Goal: Task Accomplishment & Management: Manage account settings

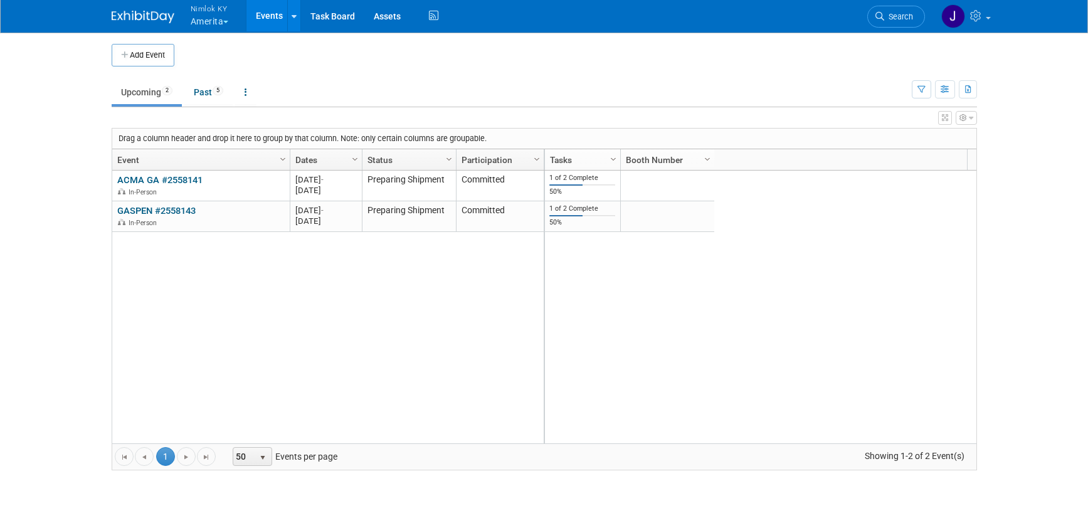
click at [187, 16] on div at bounding box center [151, 11] width 78 height 23
click at [215, 23] on button "Nimlok KY Amerita" at bounding box center [216, 16] width 55 height 33
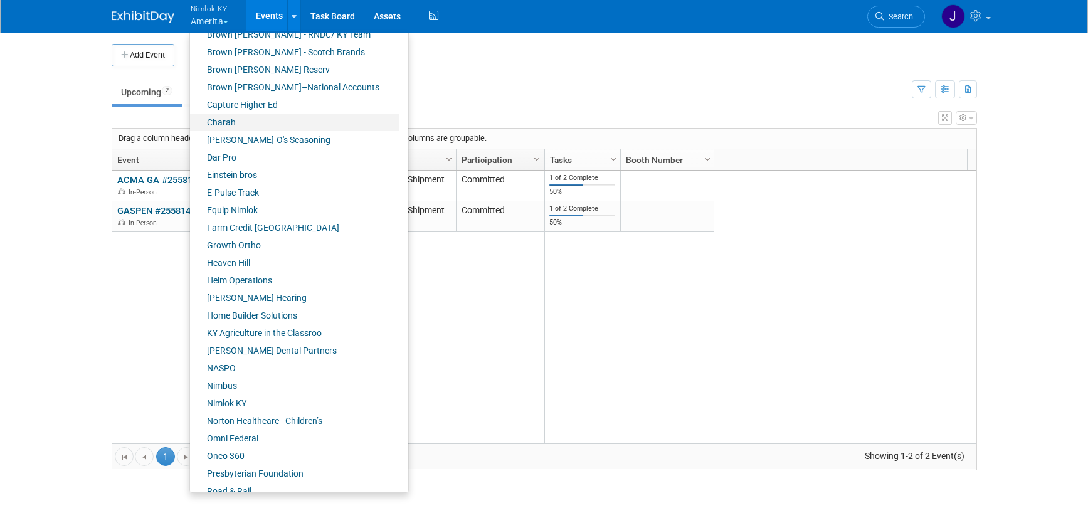
scroll to position [218, 0]
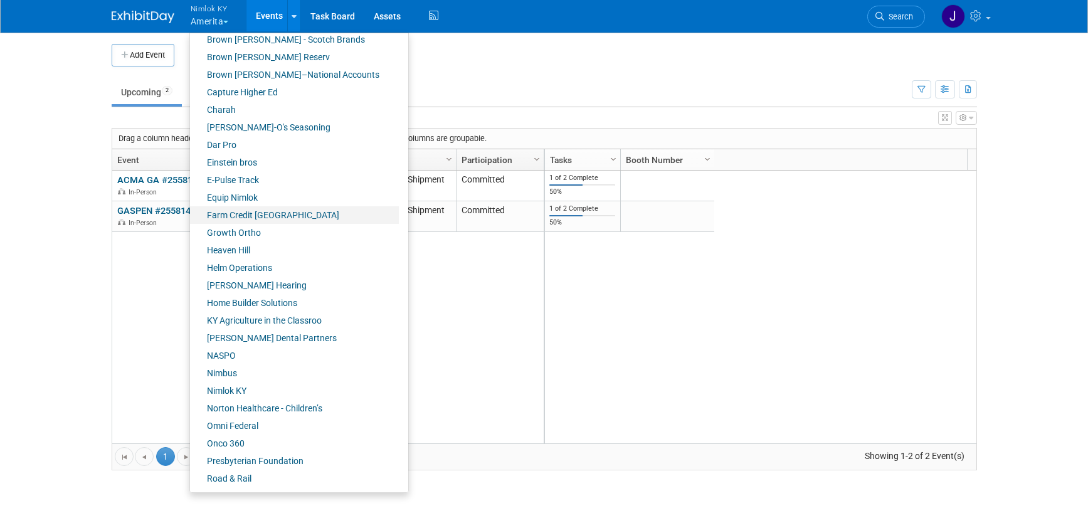
click at [276, 213] on link "Farm Credit [GEOGRAPHIC_DATA]" at bounding box center [294, 215] width 209 height 18
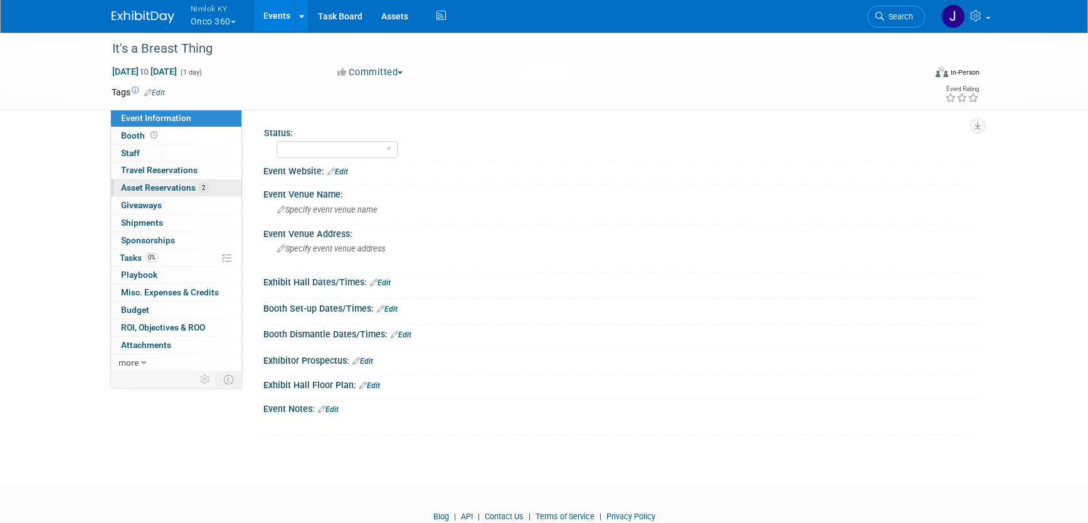
click at [190, 191] on span "Asset Reservations 2" at bounding box center [164, 188] width 87 height 10
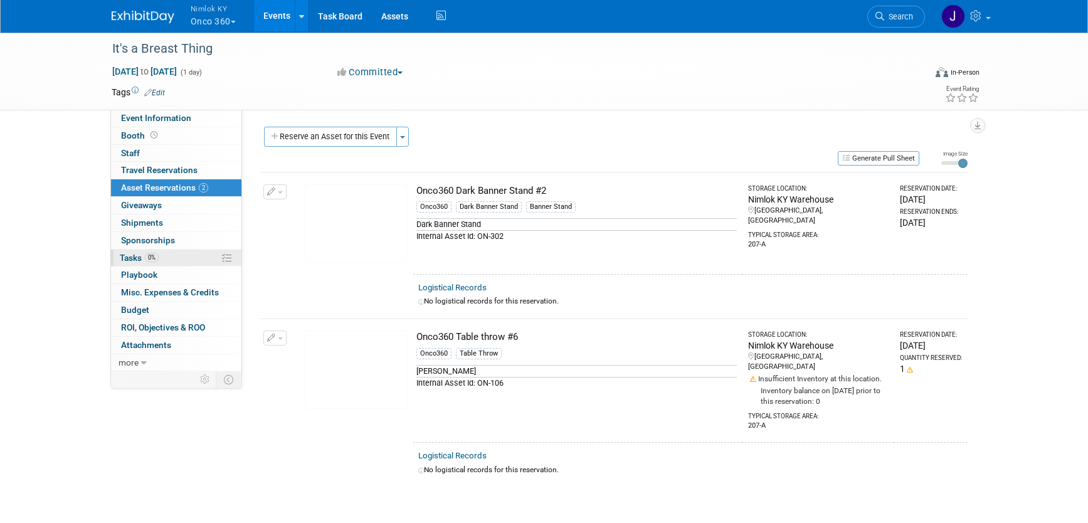
click at [148, 259] on span "0%" at bounding box center [152, 257] width 14 height 9
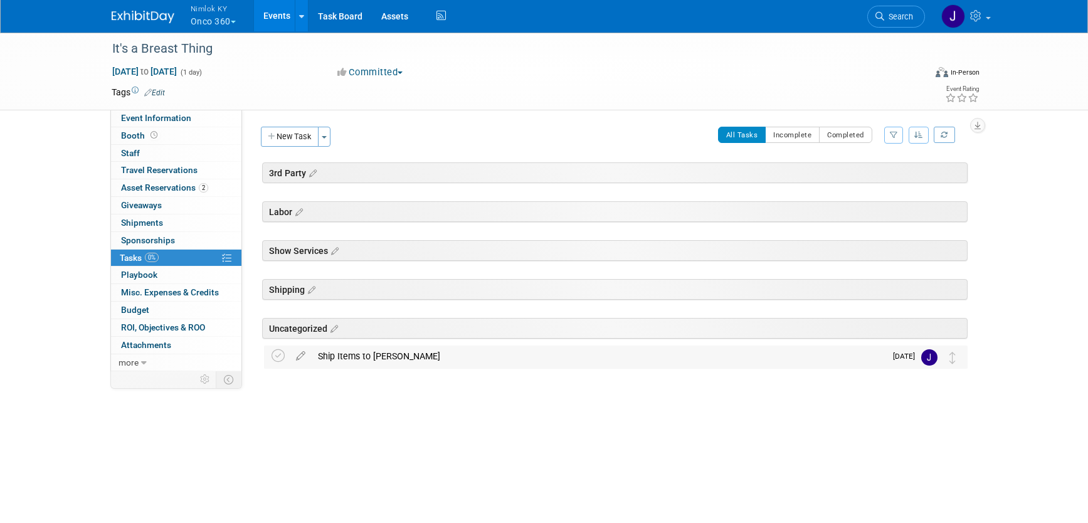
click at [405, 354] on div "Ship Items to Kyle" at bounding box center [599, 356] width 574 height 21
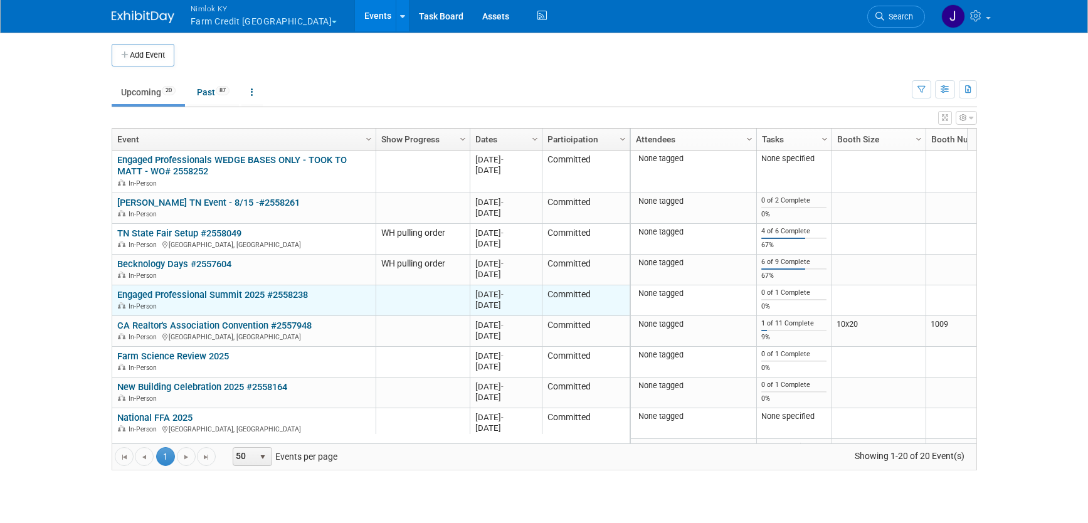
click at [272, 290] on link "Engaged Professional Summit 2025 #2558238" at bounding box center [212, 294] width 191 height 11
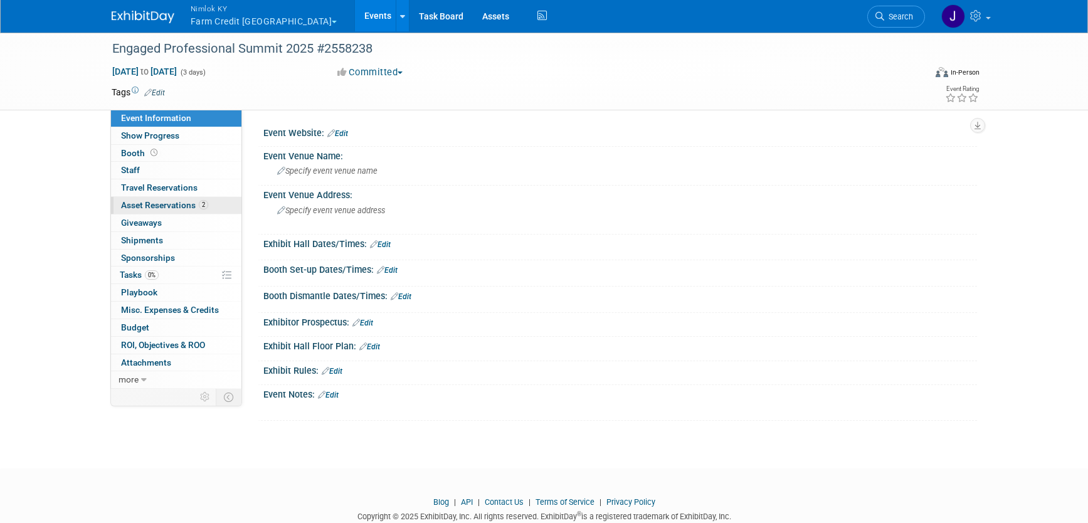
click at [194, 203] on span "Asset Reservations 2" at bounding box center [164, 205] width 87 height 10
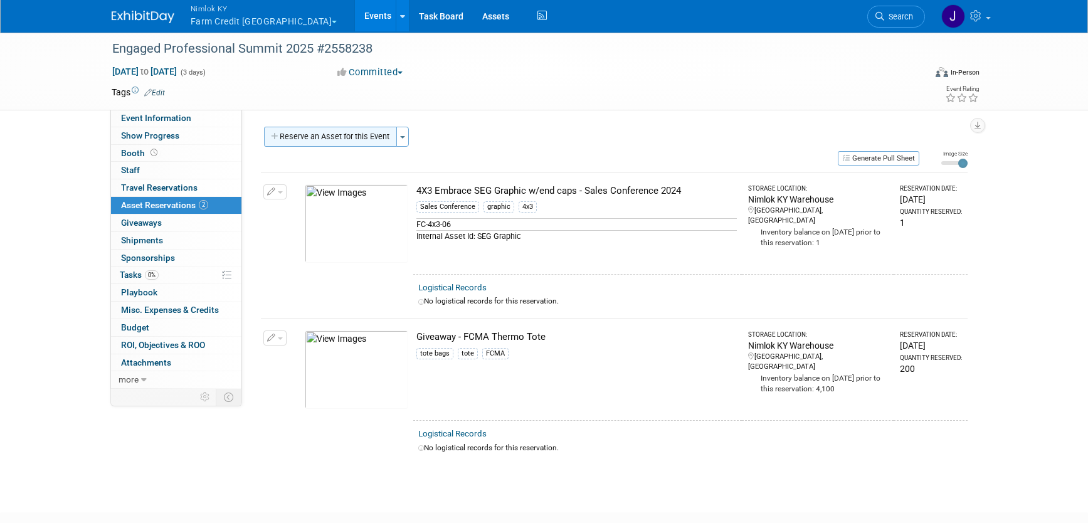
click at [359, 137] on button "Reserve an Asset for this Event" at bounding box center [330, 137] width 133 height 20
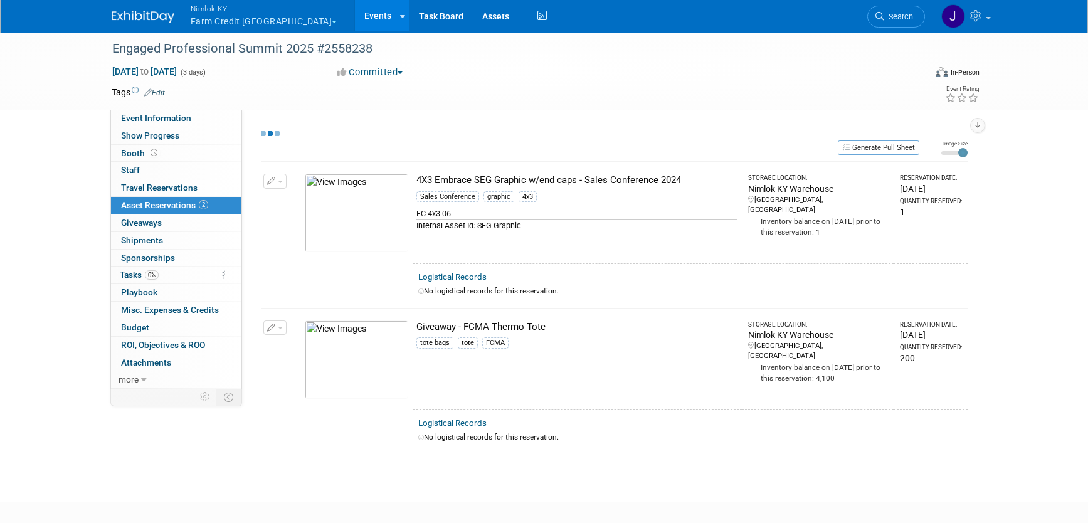
select select "8"
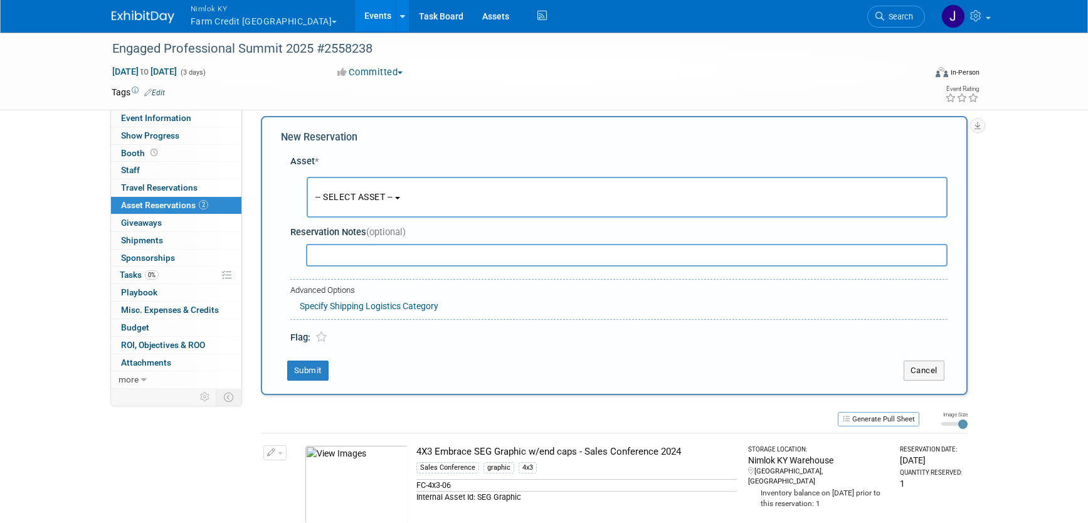
scroll to position [12, 0]
click at [374, 201] on span "-- SELECT ASSET --" at bounding box center [355, 196] width 78 height 10
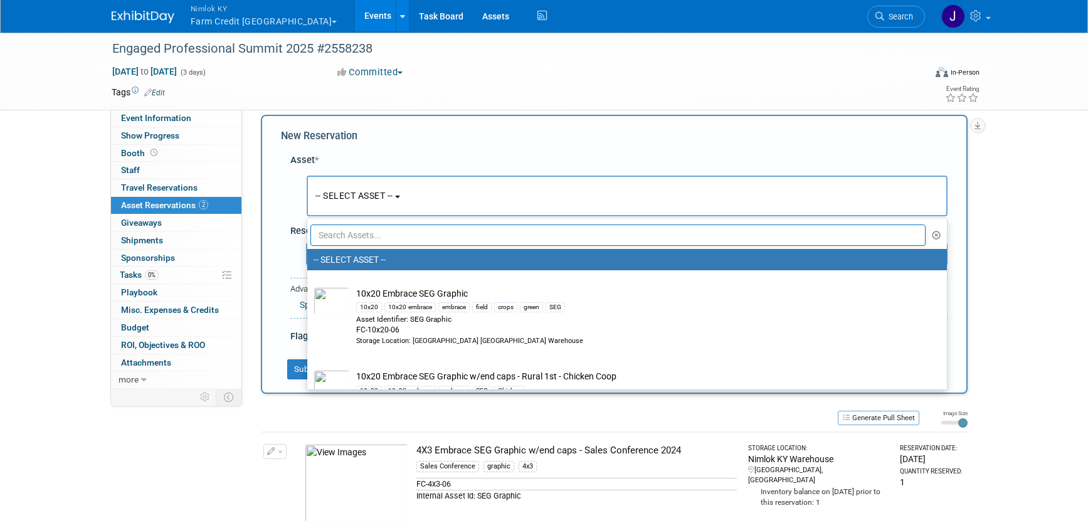
click at [396, 240] on input "text" at bounding box center [619, 235] width 616 height 21
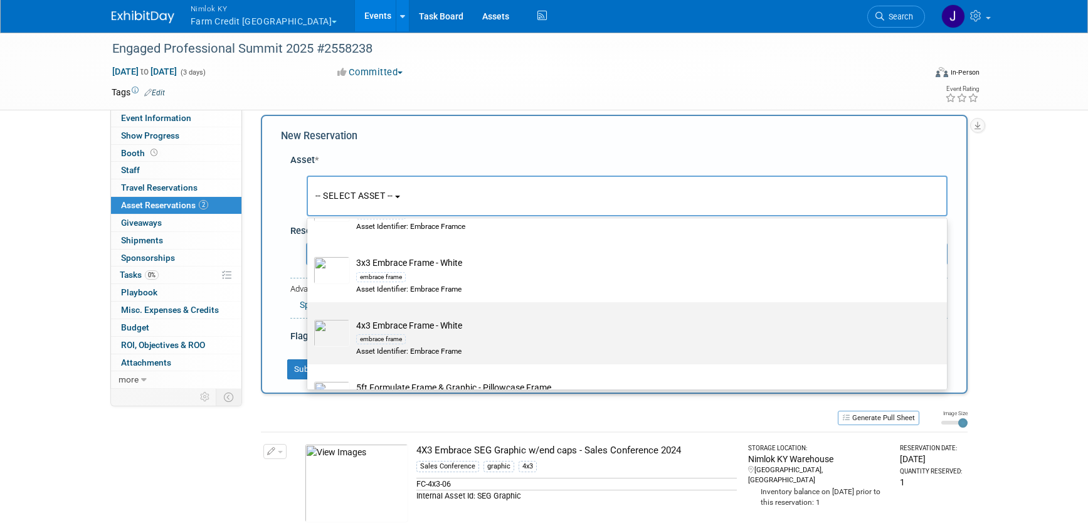
scroll to position [147, 0]
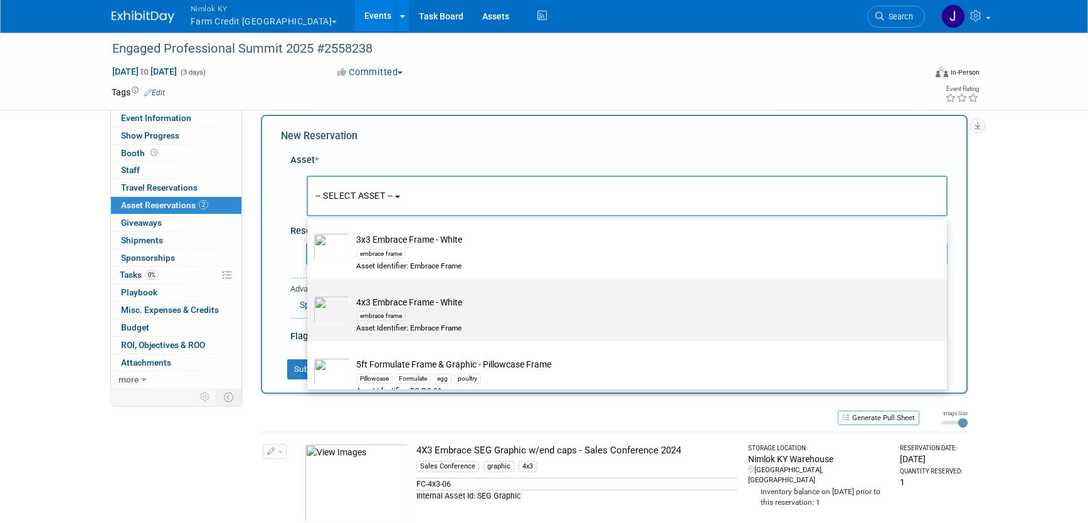
type input "frame"
click at [464, 311] on div "embrace frame" at bounding box center [639, 316] width 566 height 14
click at [309, 294] on input "4x3 Embrace Frame - White embrace frame Asset Identifier: Embrace Frame" at bounding box center [305, 290] width 8 height 8
select select "10715911"
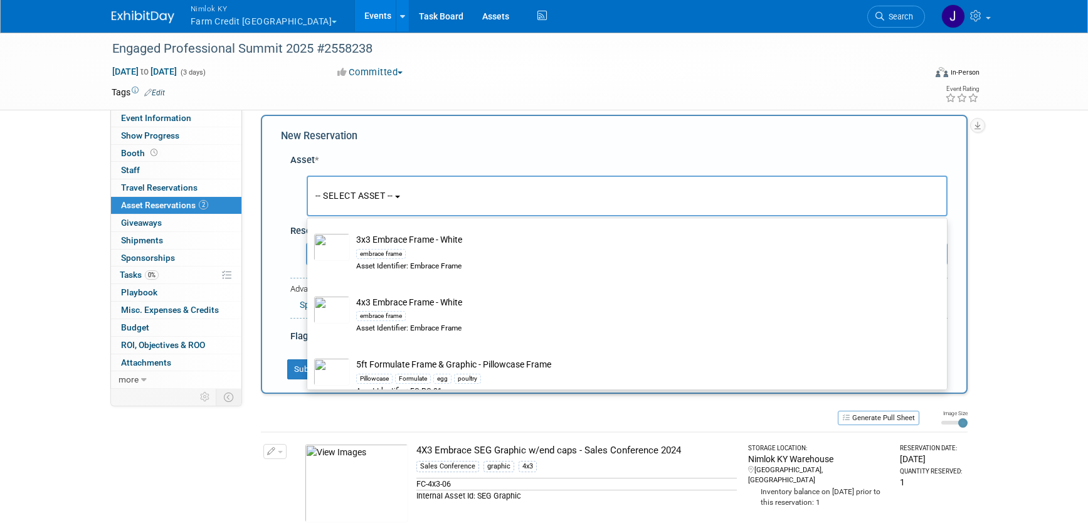
select select "8"
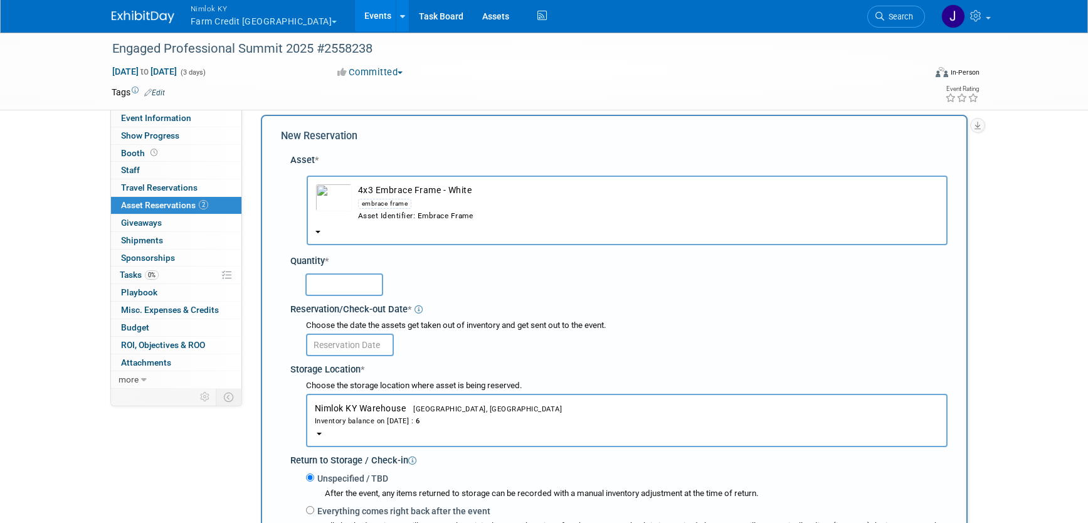
click at [353, 281] on input "text" at bounding box center [344, 284] width 78 height 23
type input "1"
click at [366, 342] on input "text" at bounding box center [350, 345] width 88 height 23
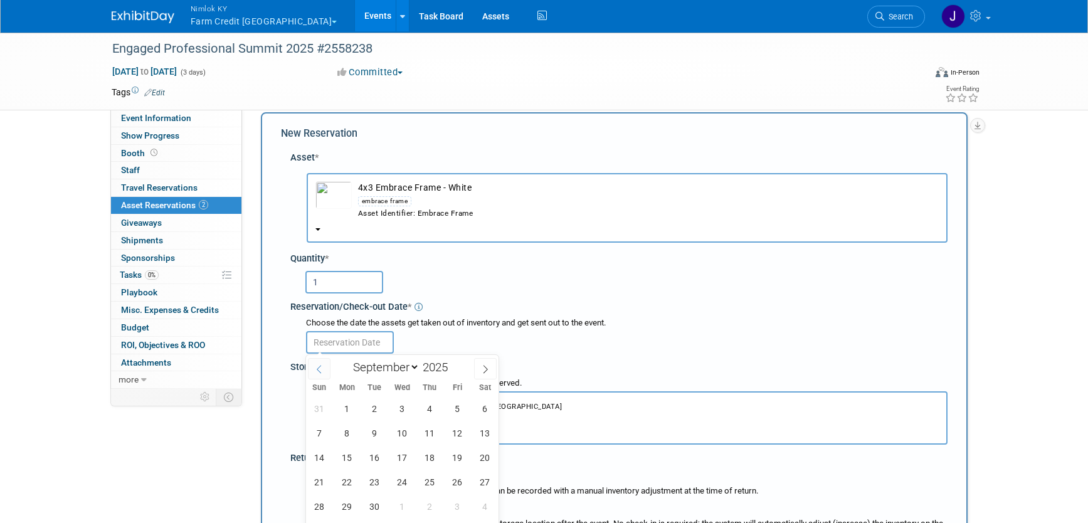
click at [318, 367] on icon at bounding box center [319, 369] width 9 height 9
select select "7"
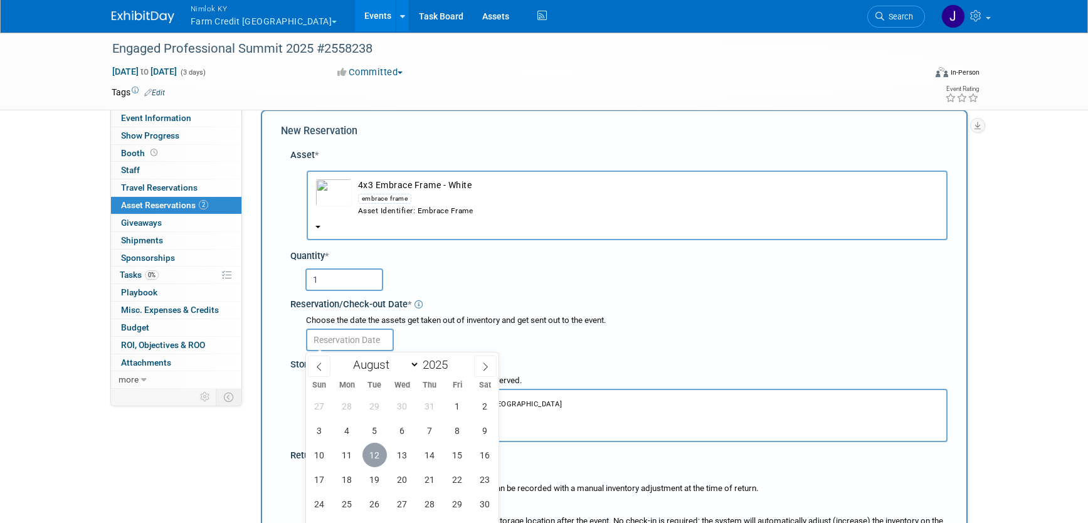
click at [377, 450] on span "12" at bounding box center [375, 455] width 24 height 24
type input "Aug 12, 2025"
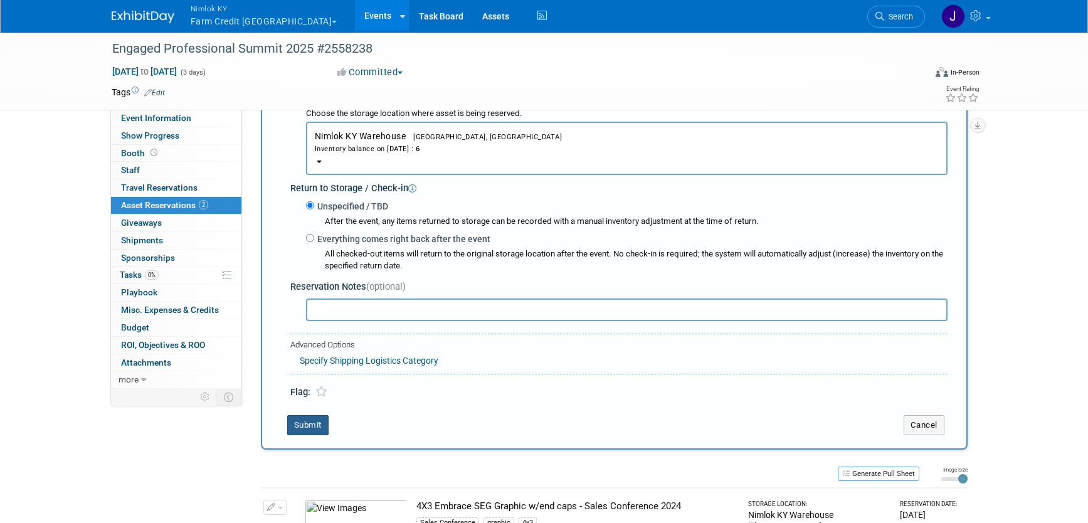
click at [314, 425] on button "Submit" at bounding box center [307, 425] width 41 height 20
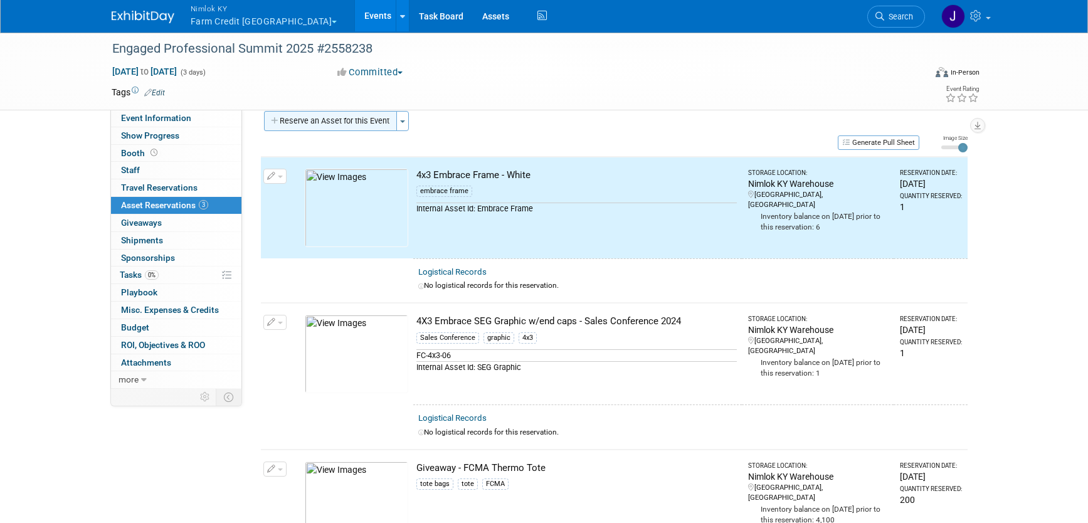
click at [353, 117] on button "Reserve an Asset for this Event" at bounding box center [330, 121] width 133 height 20
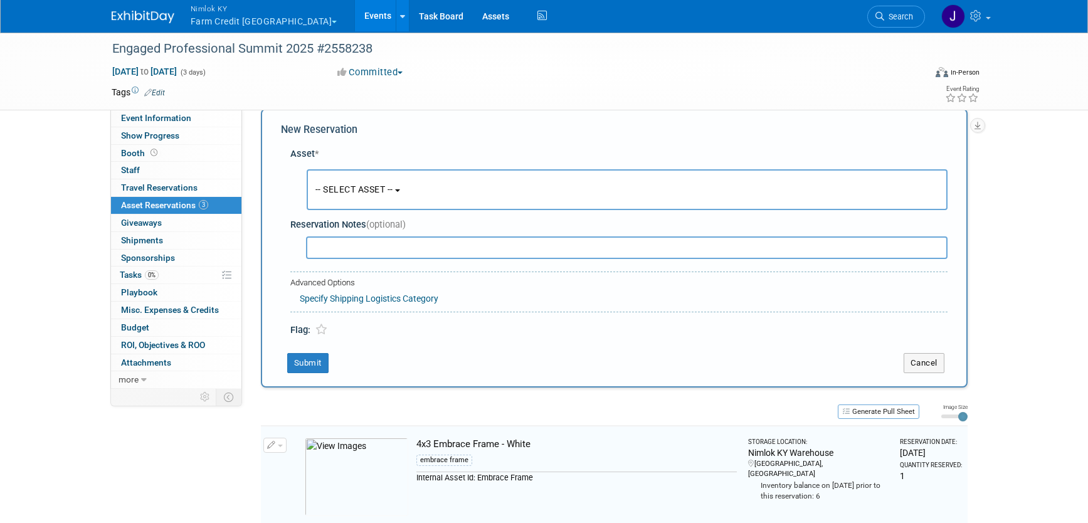
scroll to position [12, 0]
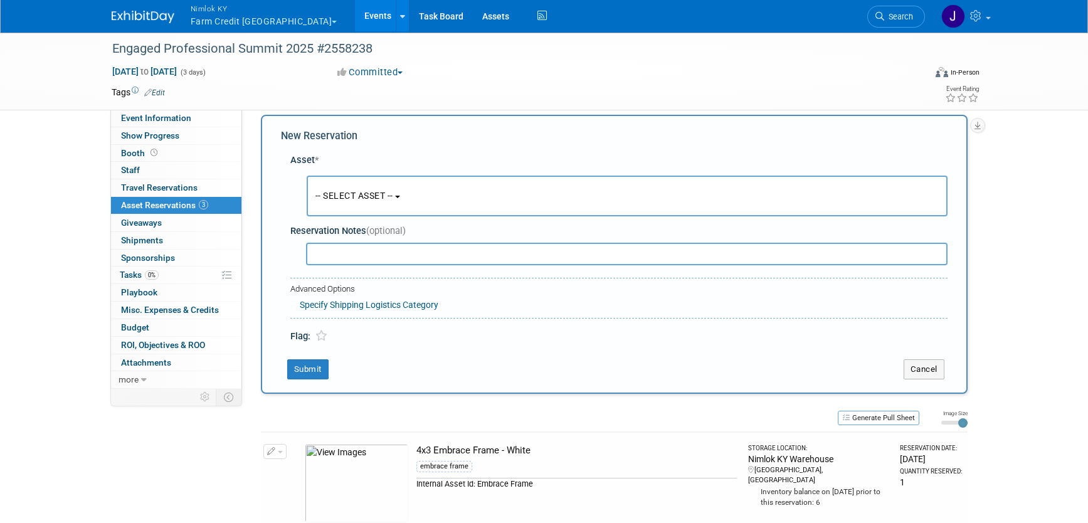
click at [387, 192] on span "-- SELECT ASSET --" at bounding box center [355, 196] width 78 height 10
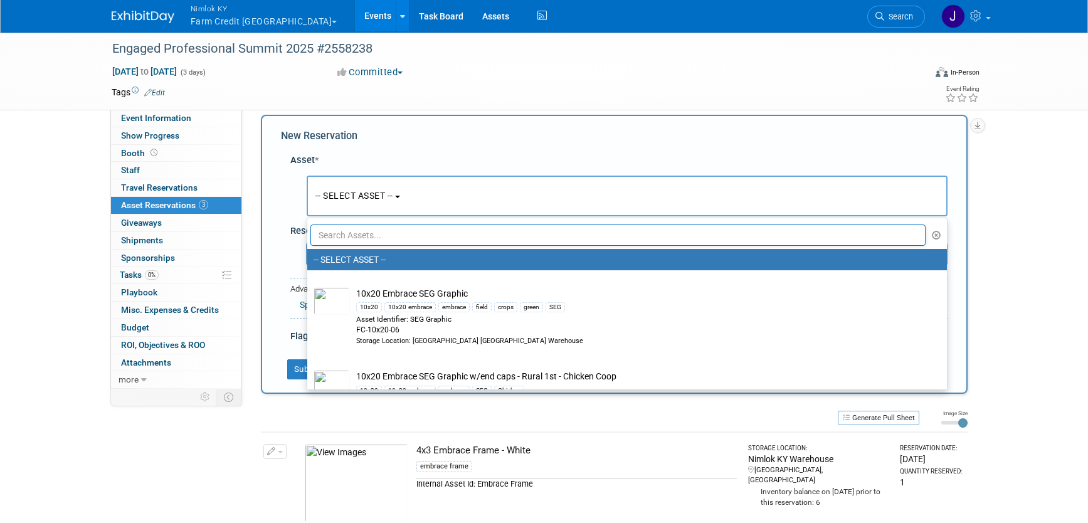
click at [405, 236] on input "text" at bounding box center [619, 235] width 616 height 21
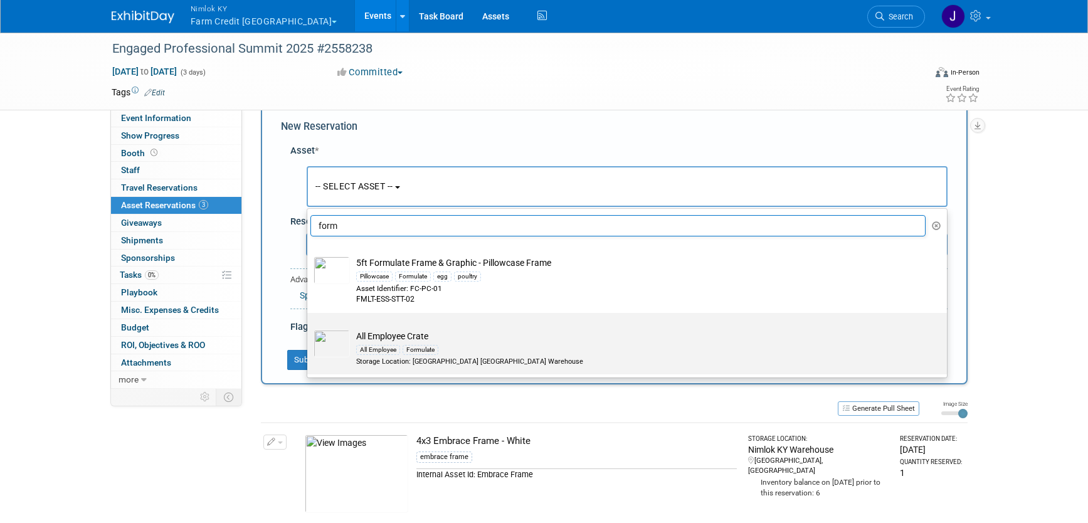
scroll to position [31, 0]
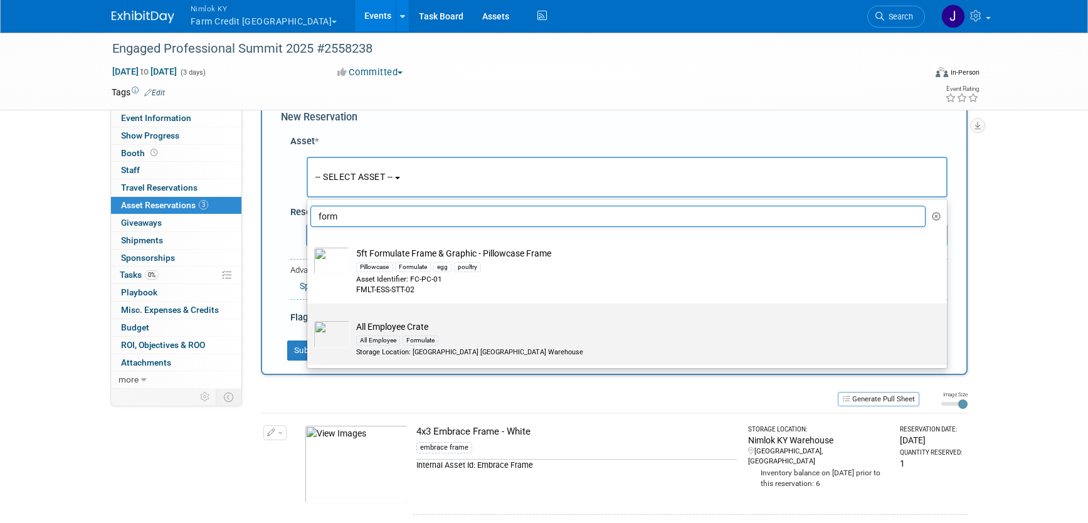
type input "form"
click at [485, 330] on td "All Employee Crate All Employee Formulate Storage Location: Nimlok KY Warehouse" at bounding box center [636, 339] width 572 height 37
click at [309, 319] on input "All Employee Crate All Employee Formulate Storage Location: Nimlok KY Warehouse" at bounding box center [305, 315] width 8 height 8
select select "10716193"
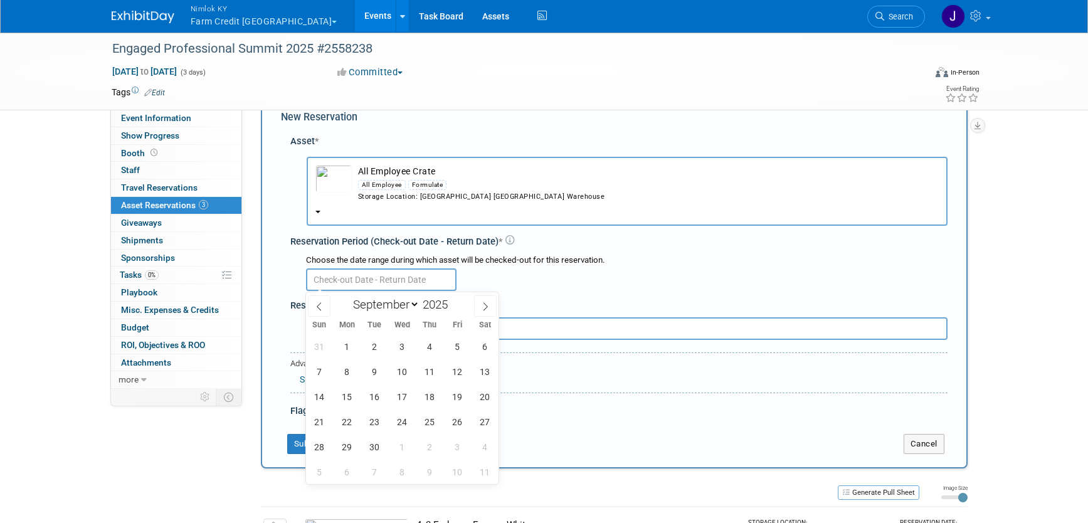
click at [398, 276] on input "text" at bounding box center [381, 279] width 151 height 23
click at [321, 309] on icon at bounding box center [319, 306] width 9 height 9
select select "7"
click at [373, 393] on span "12" at bounding box center [375, 397] width 24 height 24
type input "Aug 12, 2025"
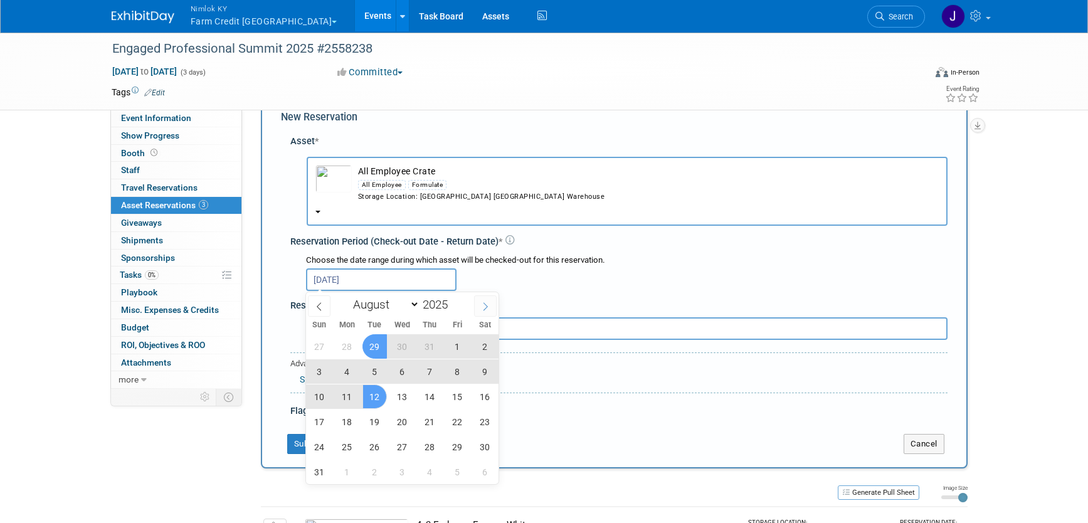
click at [487, 309] on icon at bounding box center [485, 306] width 9 height 9
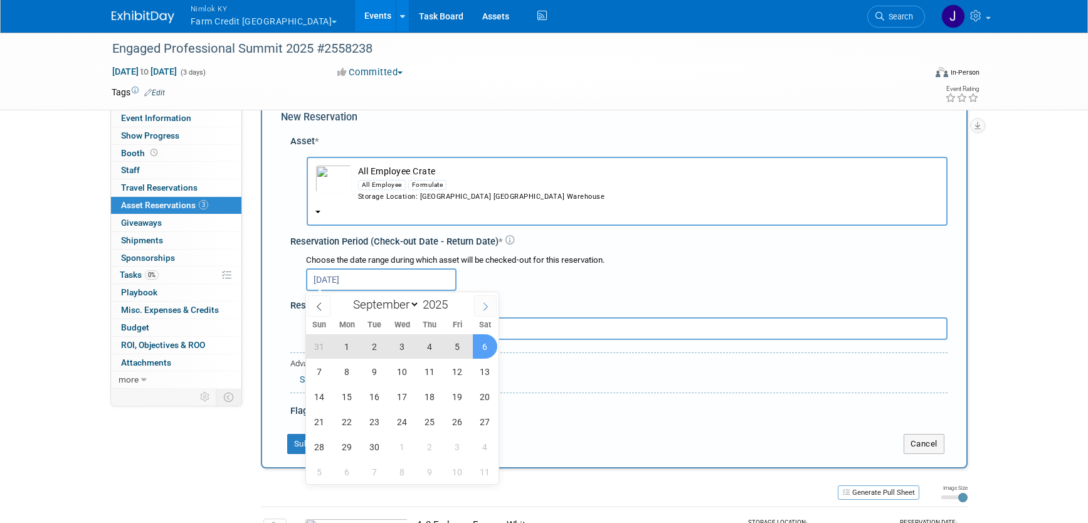
click at [491, 309] on span at bounding box center [485, 305] width 23 height 21
select select "9"
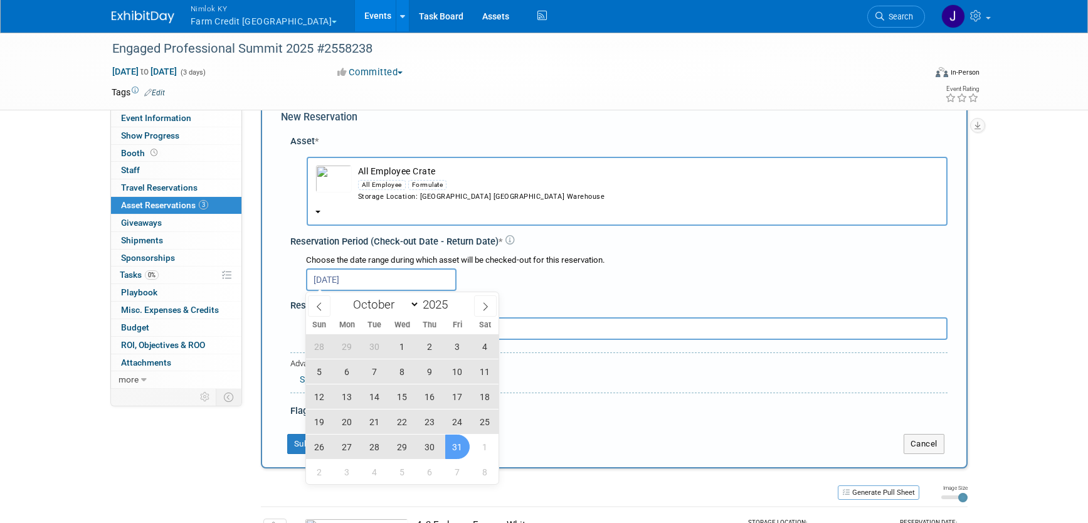
click at [460, 443] on span "31" at bounding box center [457, 447] width 24 height 24
type input "Aug 12, 2025 to Oct 31, 2025"
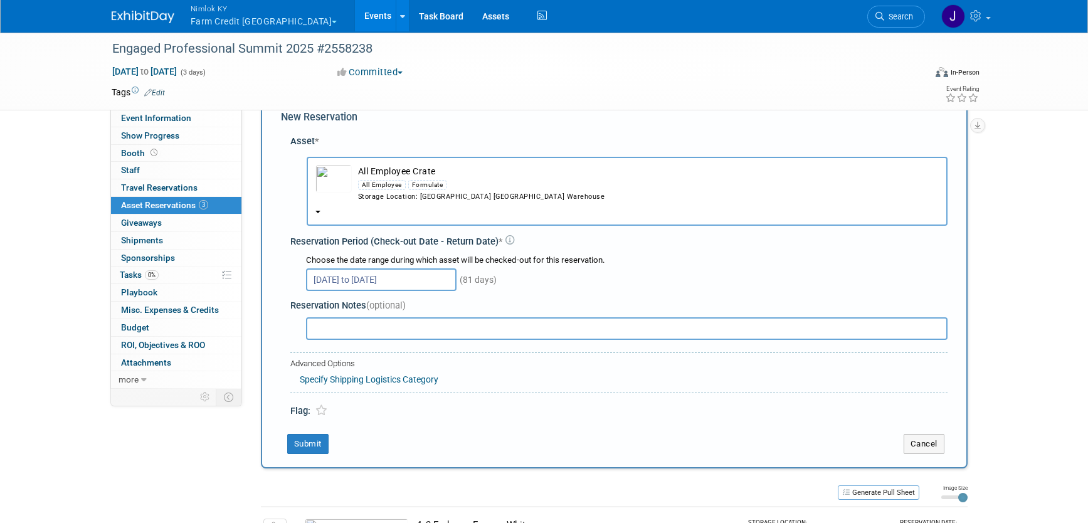
click at [437, 332] on input "text" at bounding box center [627, 328] width 642 height 23
type input "Need to pull parts for 20ft formulate"
click at [304, 443] on button "Submit" at bounding box center [307, 444] width 41 height 20
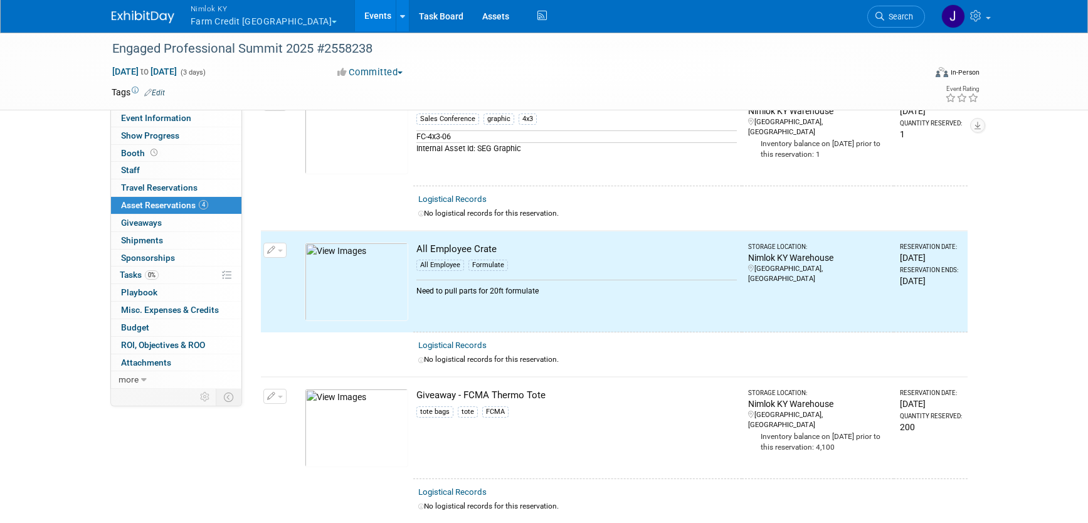
scroll to position [0, 0]
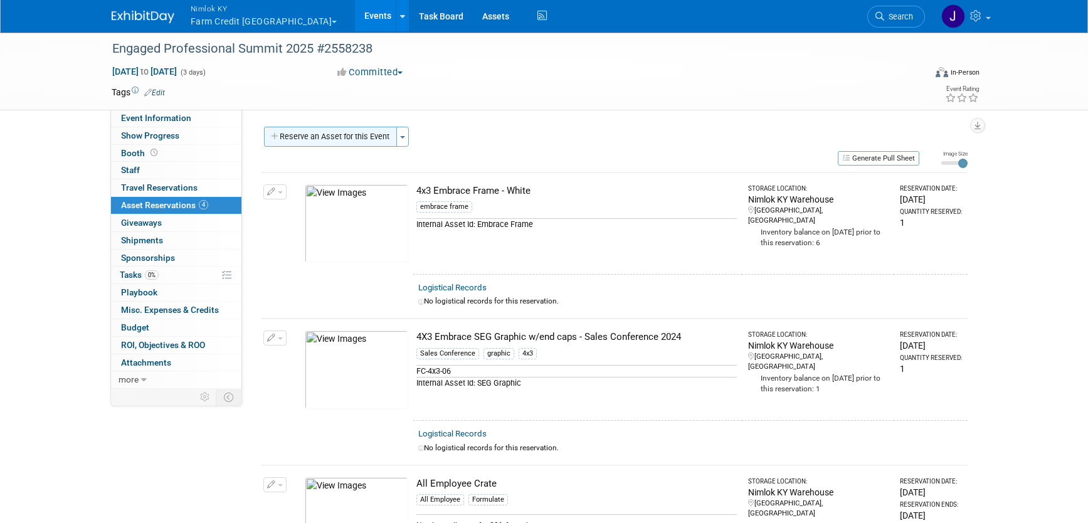
click at [304, 133] on button "Reserve an Asset for this Event" at bounding box center [330, 137] width 133 height 20
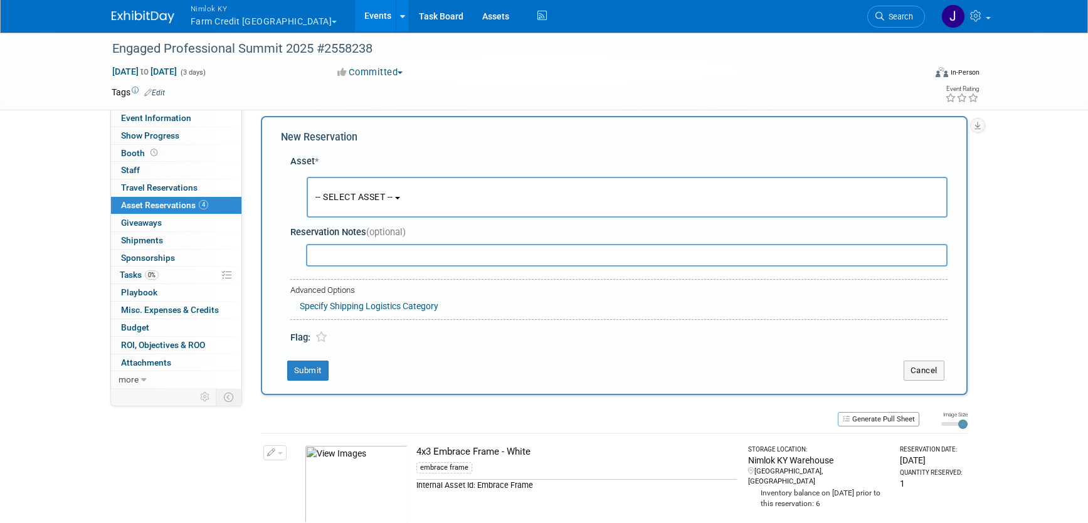
scroll to position [12, 0]
click at [445, 203] on button "-- SELECT ASSET --" at bounding box center [627, 196] width 641 height 41
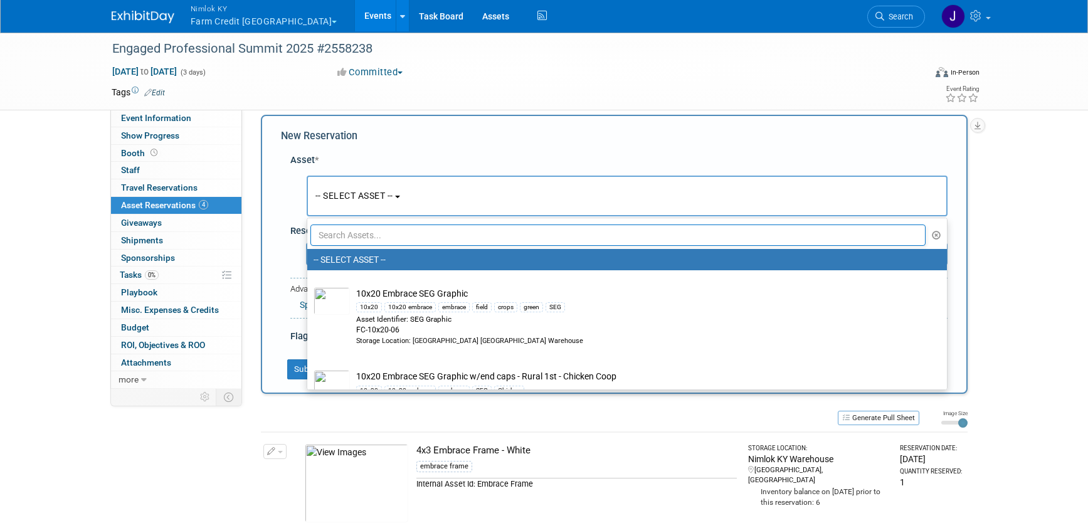
click at [450, 235] on input "text" at bounding box center [619, 235] width 616 height 21
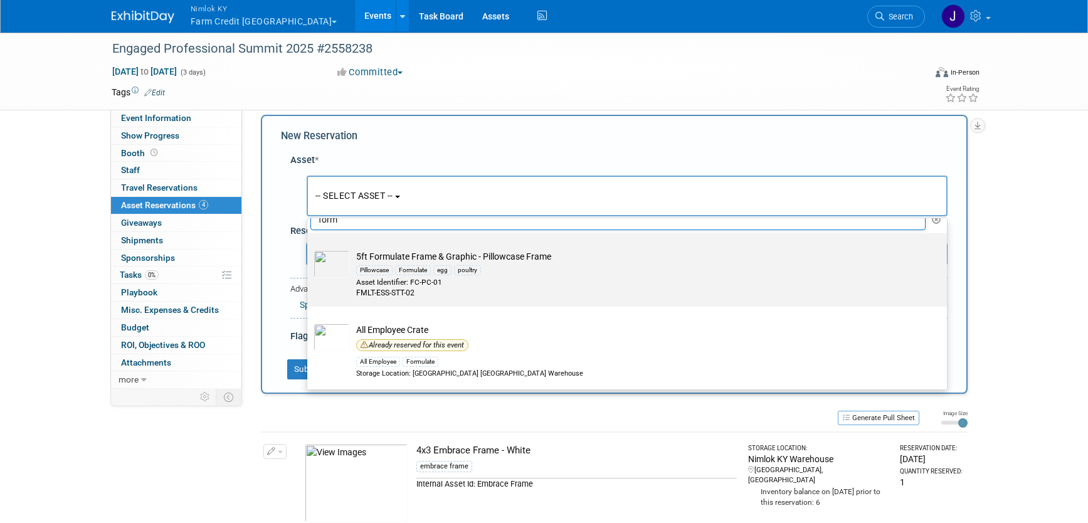
scroll to position [0, 0]
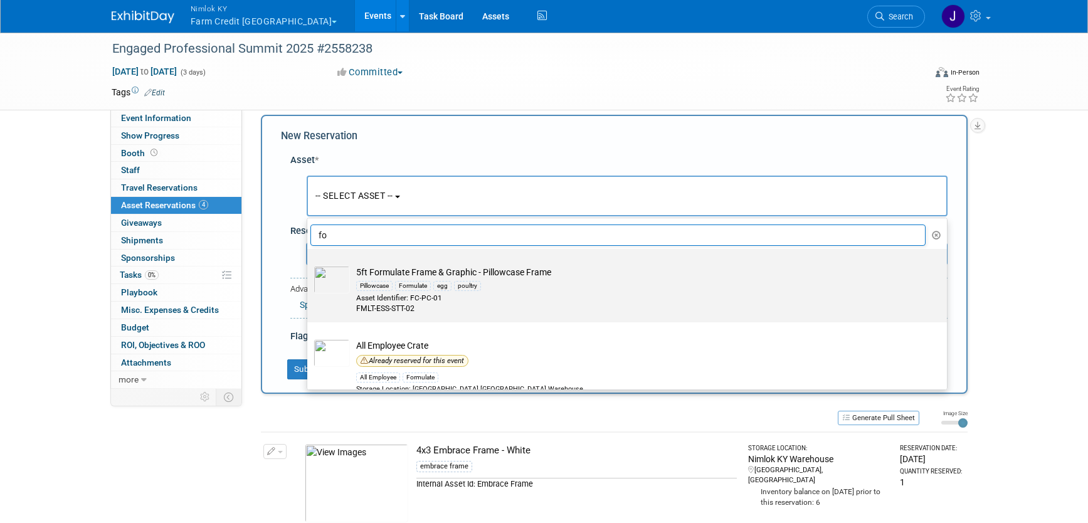
type input "f"
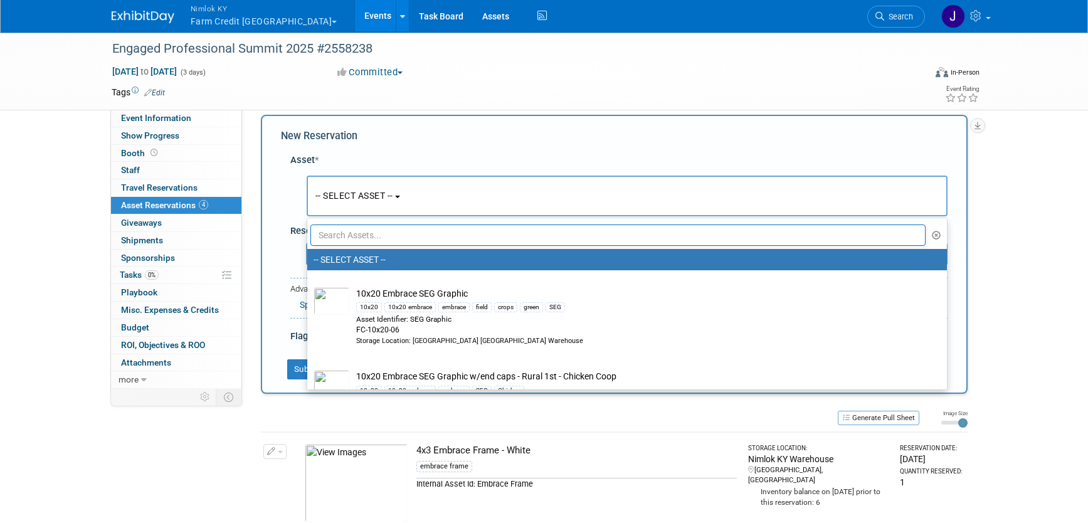
click at [593, 152] on div "Asset * -- SELECT ASSET --" at bounding box center [614, 245] width 667 height 196
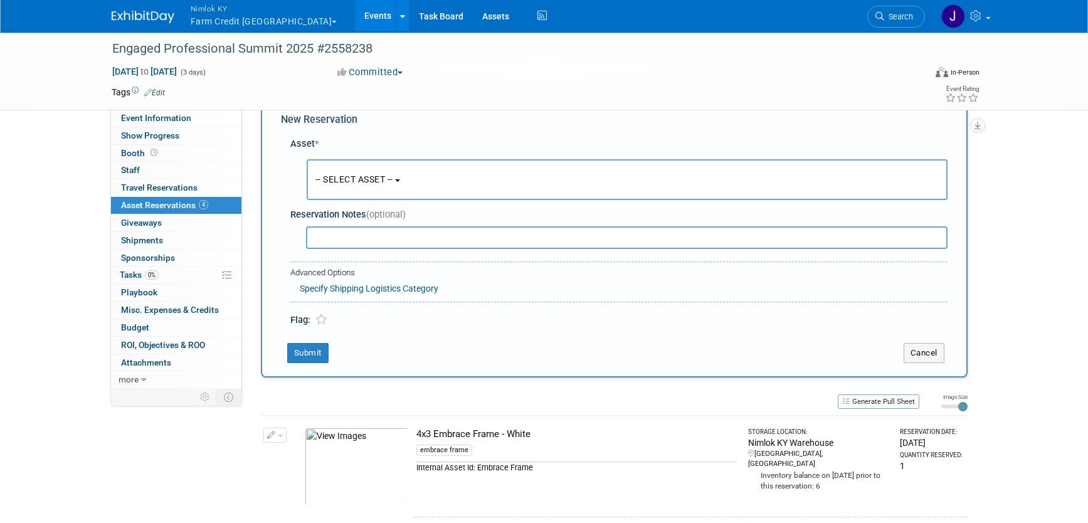
scroll to position [35, 0]
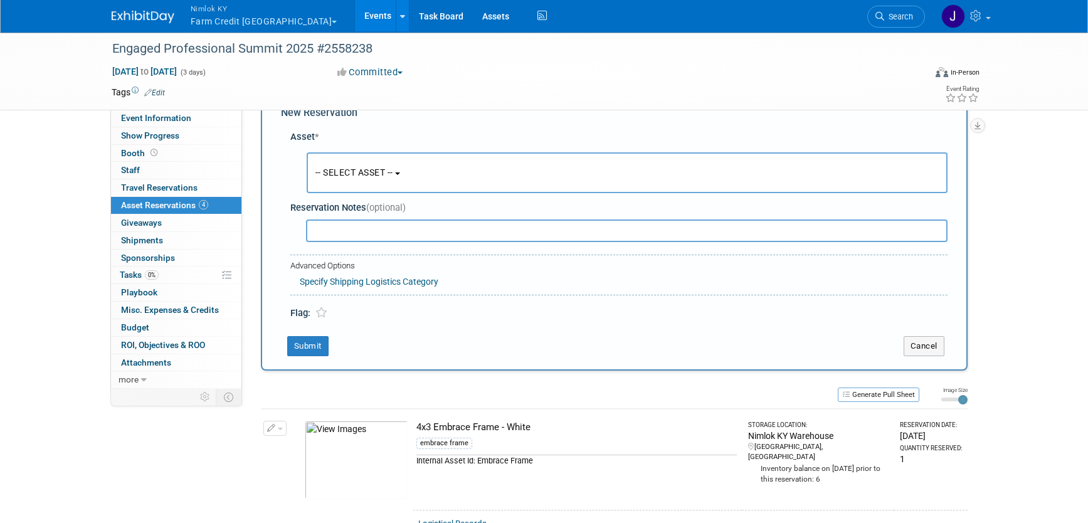
click at [1071, 337] on div "Engaged Professional Summit 2025 #2558238 Sep 9, 2025 to Sep 11, 2025 (3 days) …" at bounding box center [544, 507] width 1088 height 1023
click at [1007, 373] on div "Engaged Professional Summit 2025 #2558238 Sep 9, 2025 to Sep 11, 2025 (3 days) …" at bounding box center [544, 507] width 1088 height 1023
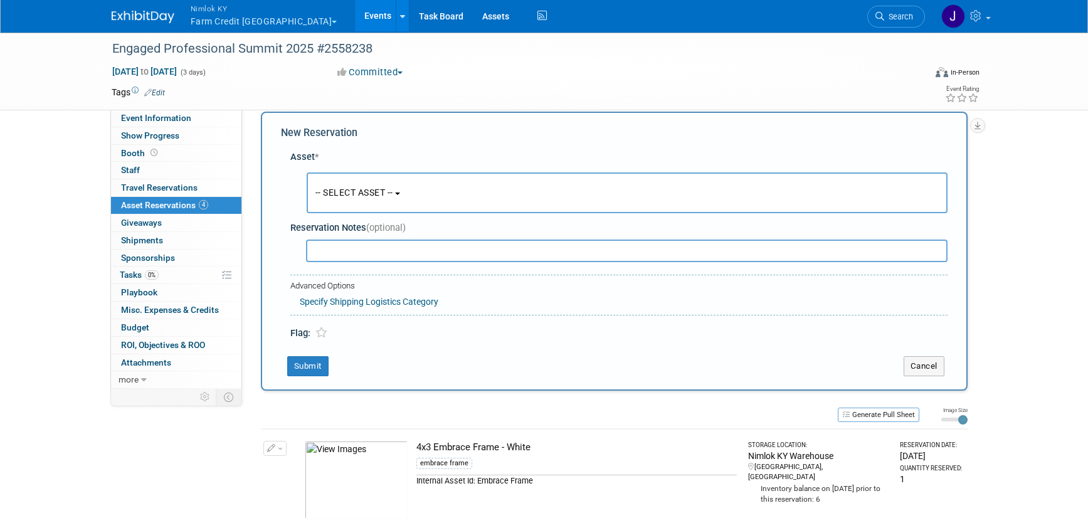
scroll to position [0, 0]
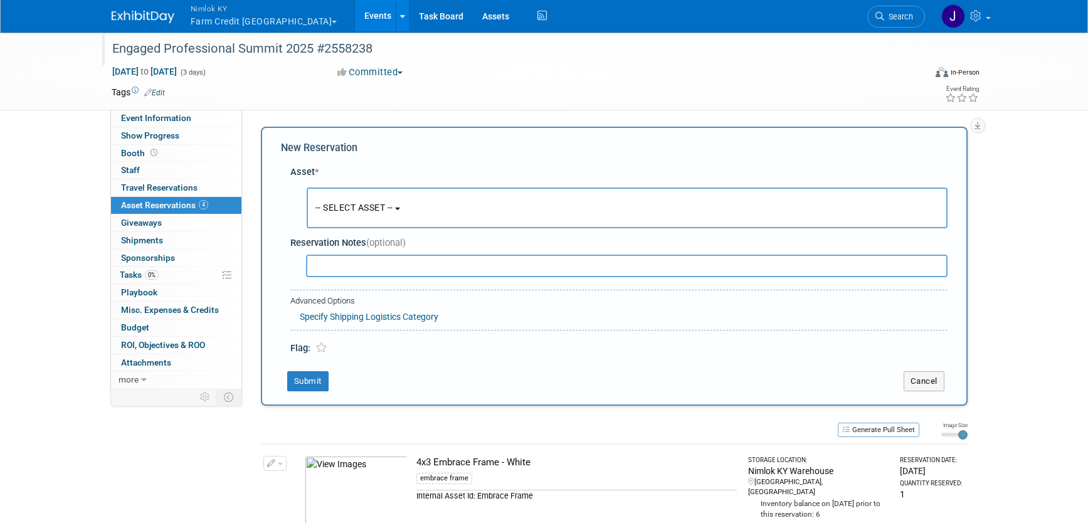
click at [467, 61] on div "Engaged Professional Summit 2025 #2558238" at bounding box center [512, 51] width 808 height 21
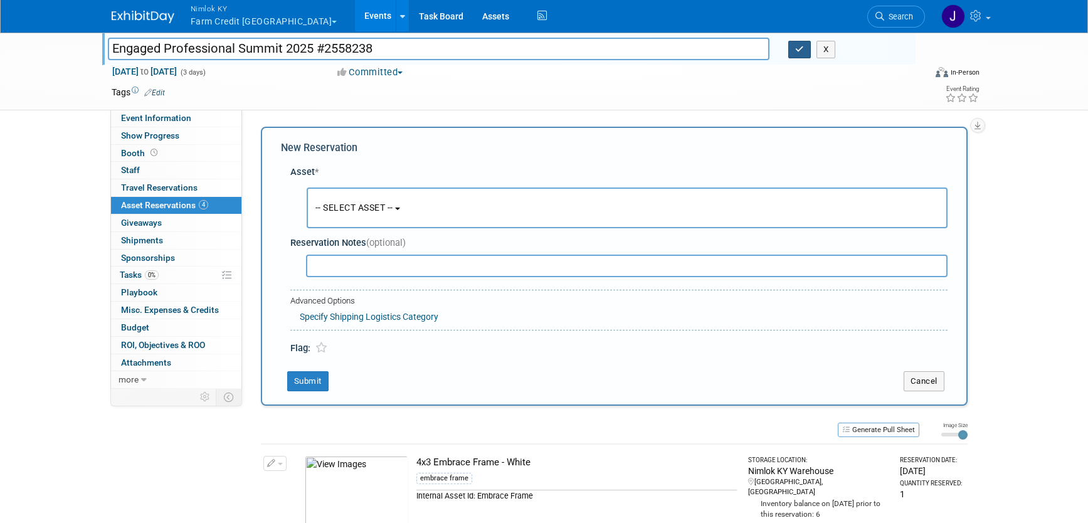
click at [797, 50] on icon "button" at bounding box center [799, 49] width 9 height 8
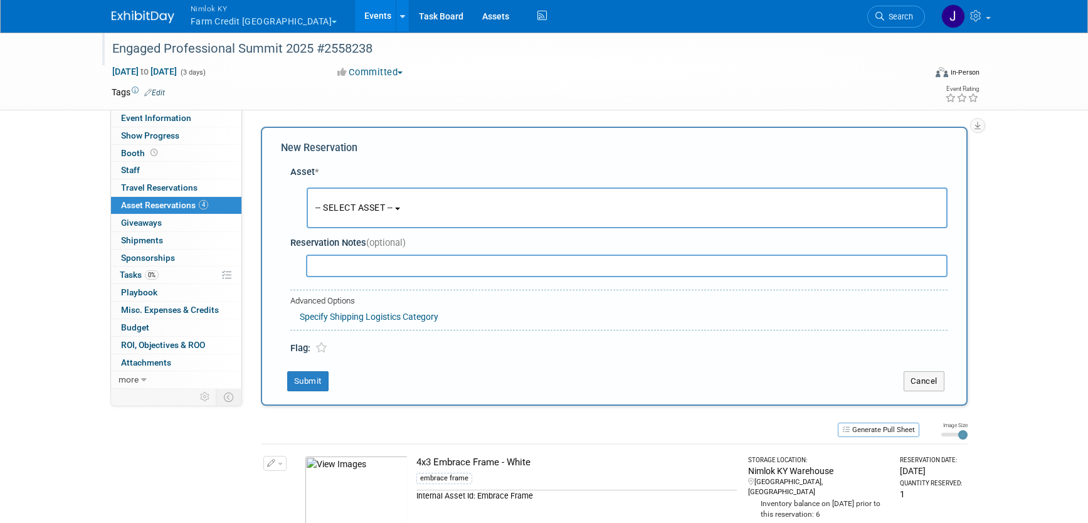
click at [355, 12] on link "Events" at bounding box center [378, 15] width 46 height 31
